Goal: Navigation & Orientation: Find specific page/section

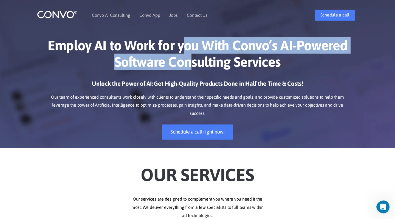
drag, startPoint x: 188, startPoint y: 53, endPoint x: 187, endPoint y: 51, distance: 3.1
click at [187, 51] on h1 "Employ AI to Work for you With Convo’s AI-Powered Software Consulting Services" at bounding box center [197, 55] width 305 height 37
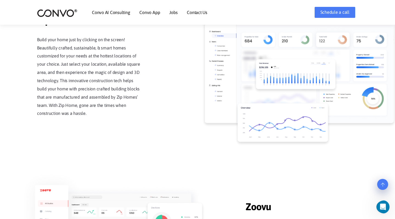
scroll to position [369, 0]
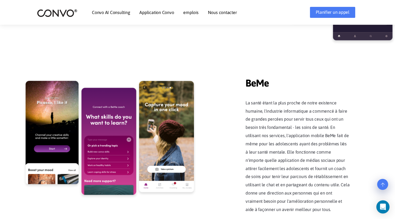
scroll to position [1087, 0]
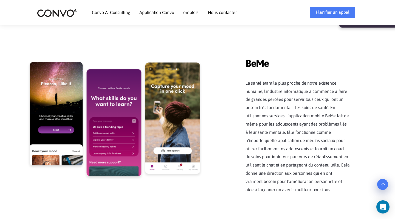
click at [192, 11] on link "emplois" at bounding box center [190, 12] width 15 height 4
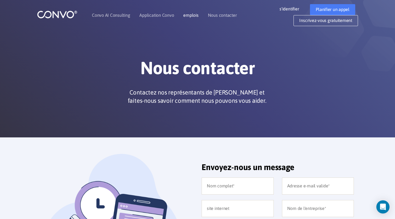
click at [191, 17] on link "emplois" at bounding box center [190, 15] width 15 height 4
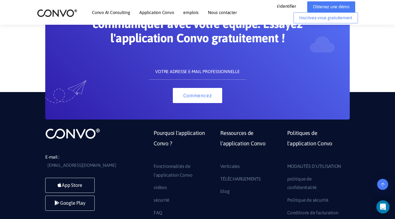
scroll to position [386, 0]
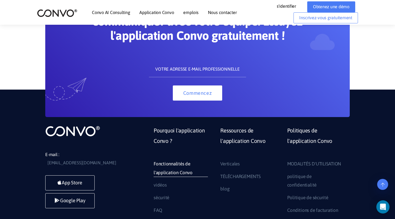
click at [171, 159] on link "Fonctionnalités de l'application Convo" at bounding box center [181, 167] width 54 height 17
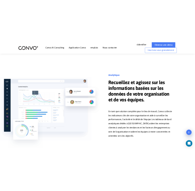
scroll to position [1681, 0]
